Goal: Register for event/course

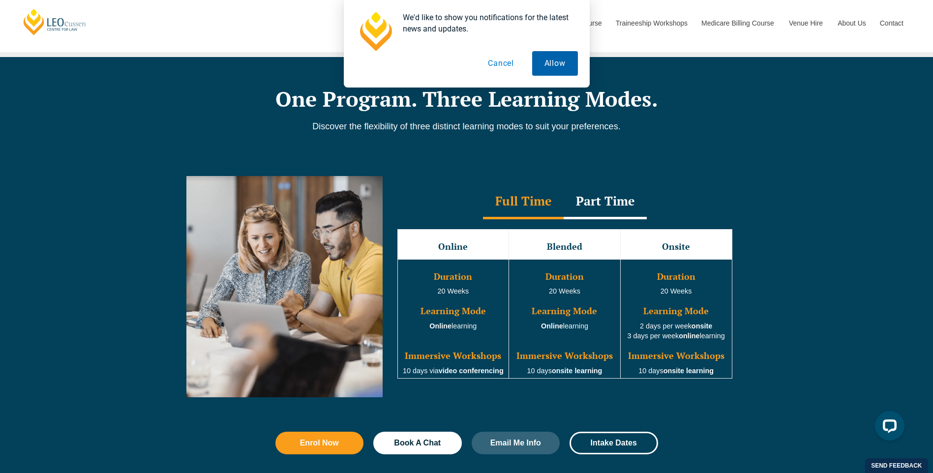
click at [534, 64] on button "Allow" at bounding box center [555, 63] width 46 height 25
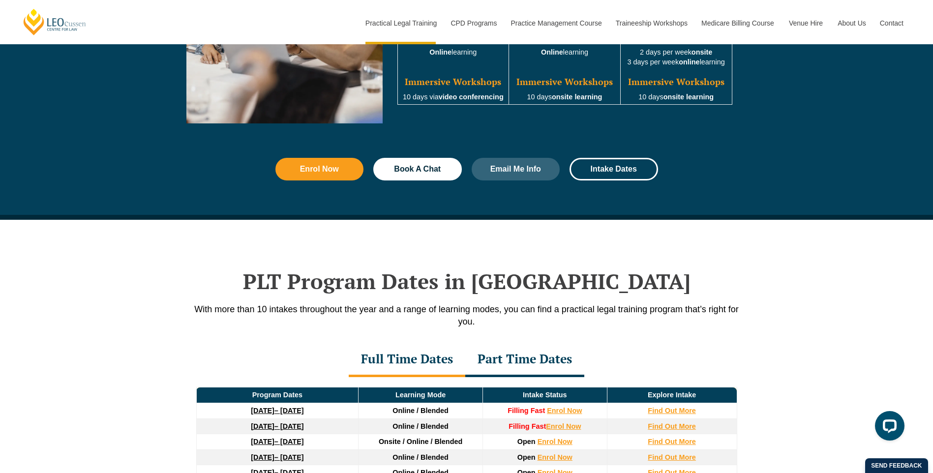
scroll to position [1081, 0]
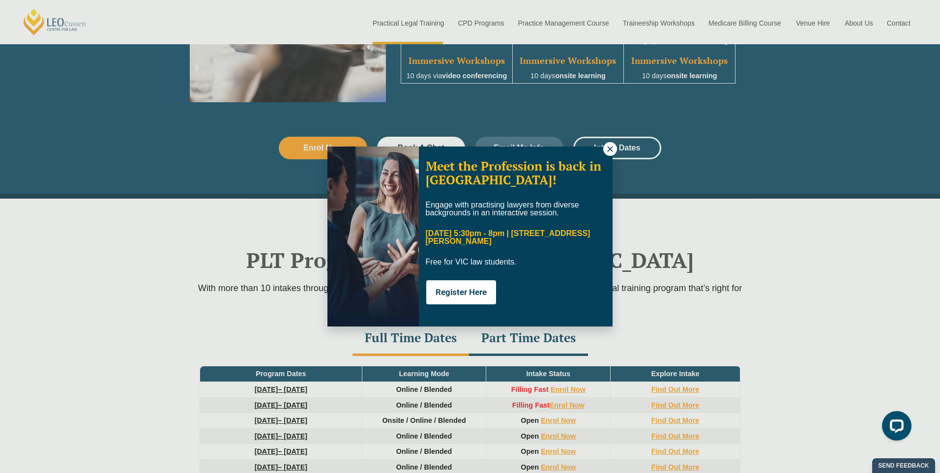
click at [606, 146] on icon at bounding box center [610, 149] width 9 height 9
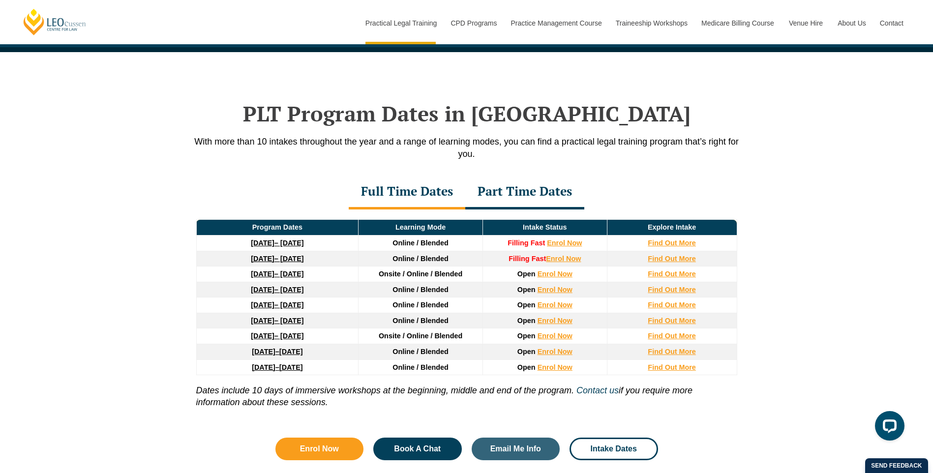
scroll to position [1229, 0]
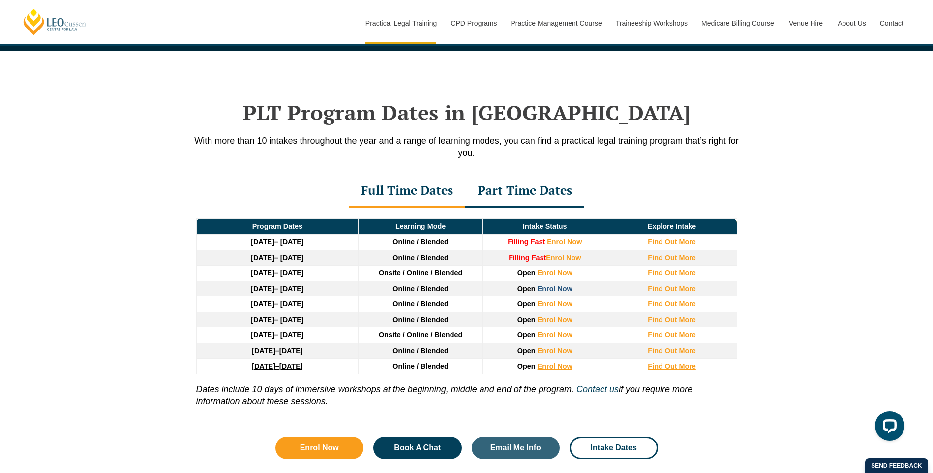
click at [548, 291] on link "Enrol Now" at bounding box center [554, 289] width 35 height 8
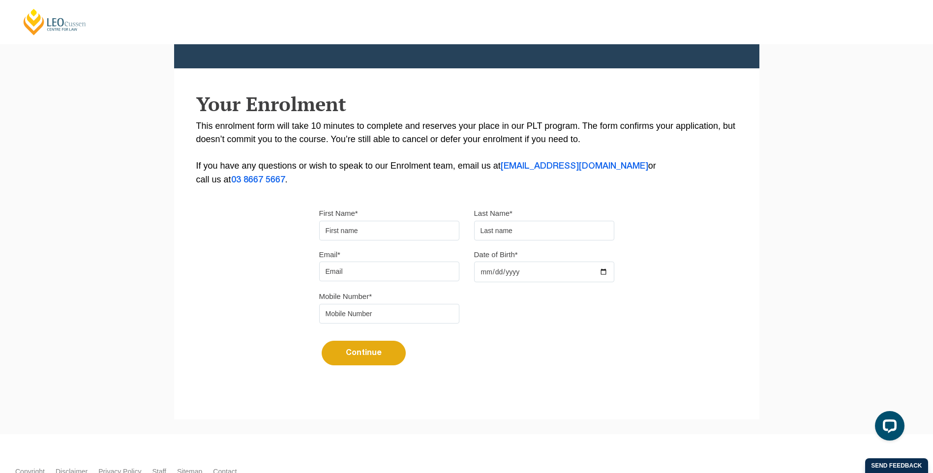
scroll to position [147, 0]
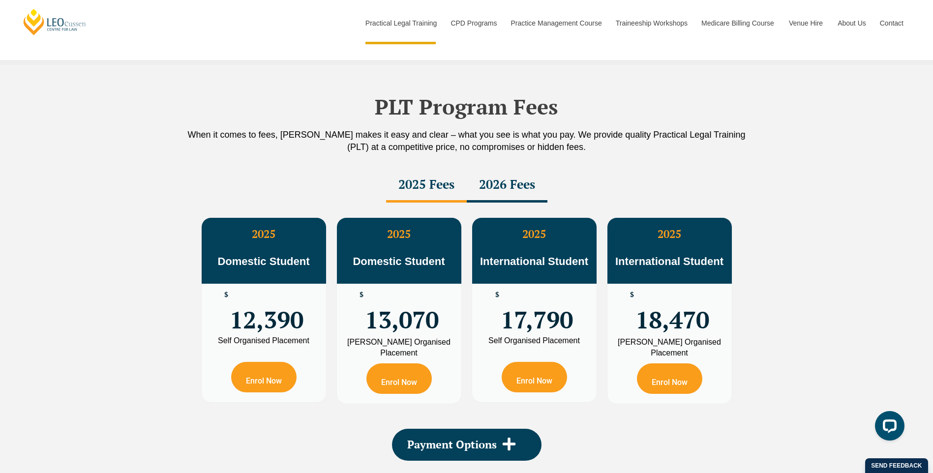
scroll to position [1721, 0]
